Goal: Task Accomplishment & Management: Use online tool/utility

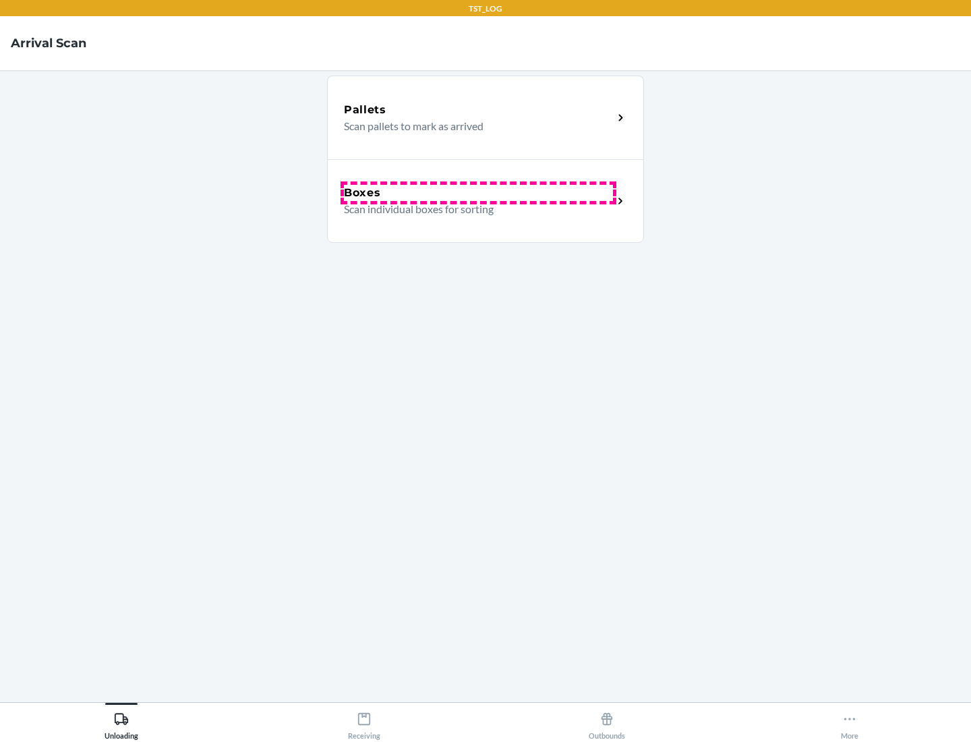
click at [478, 193] on div "Boxes" at bounding box center [478, 193] width 269 height 16
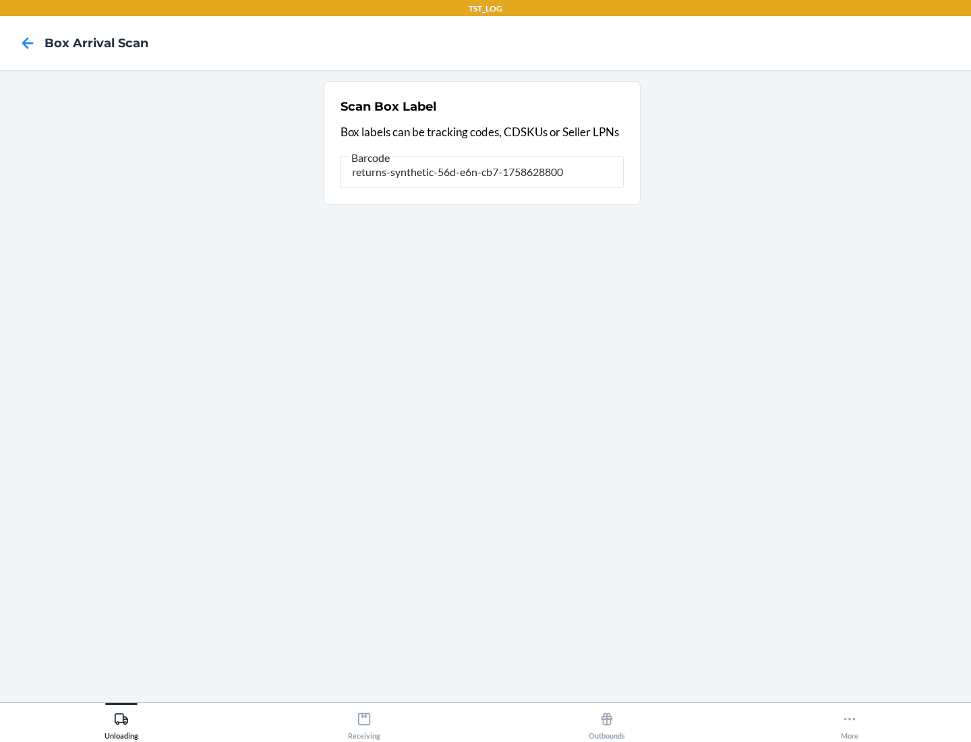
type input "returns-synthetic-56d-e6n-cb7-1758628800"
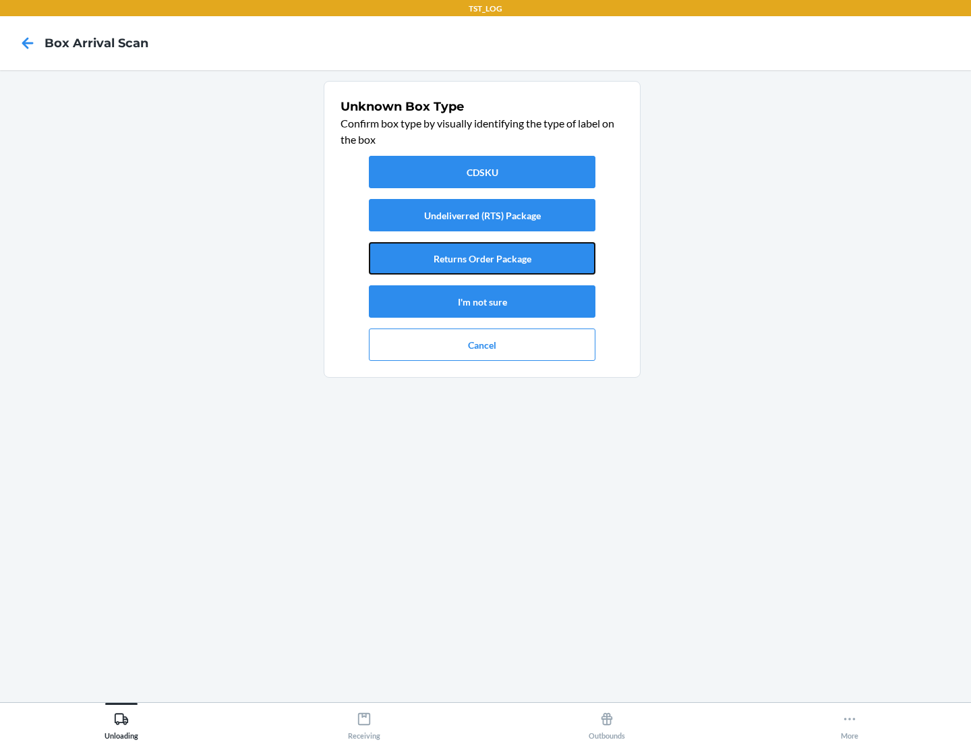
click at [482, 258] on button "Returns Order Package" at bounding box center [482, 258] width 227 height 32
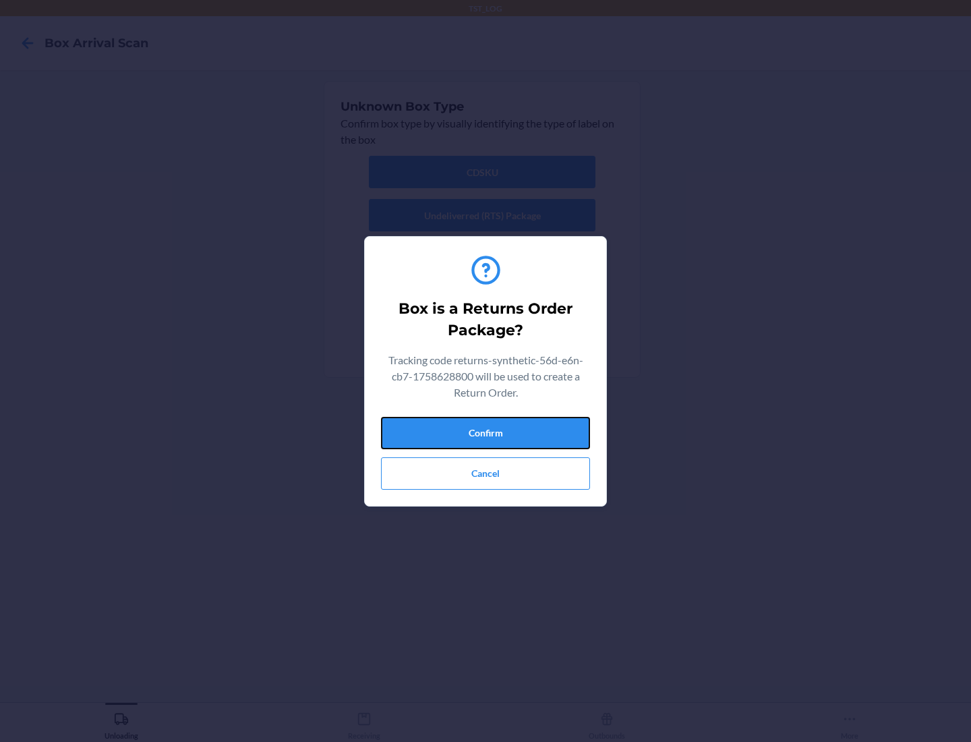
click at [486, 432] on button "Confirm" at bounding box center [485, 433] width 209 height 32
